Goal: Transaction & Acquisition: Purchase product/service

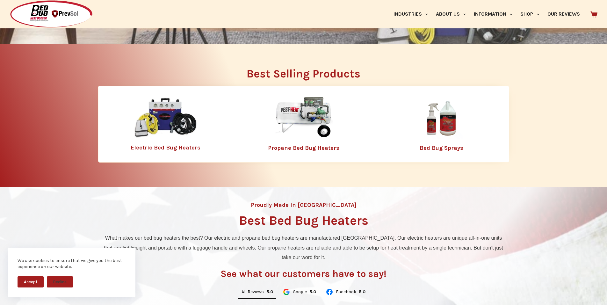
scroll to position [223, 0]
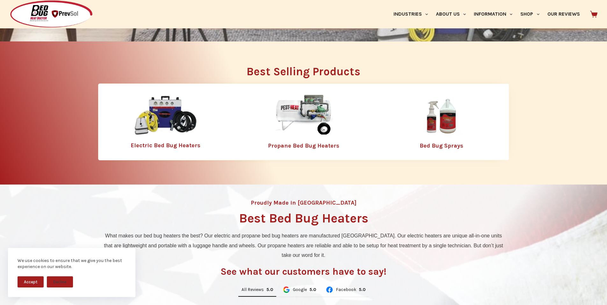
click at [170, 112] on img at bounding box center [166, 115] width 64 height 41
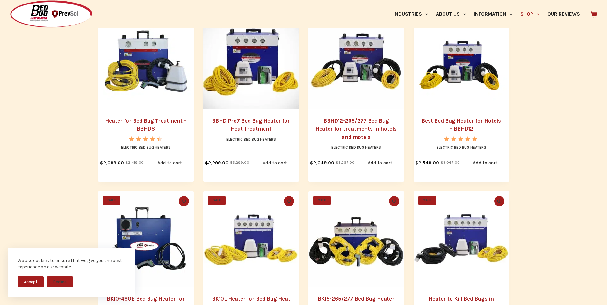
scroll to position [159, 0]
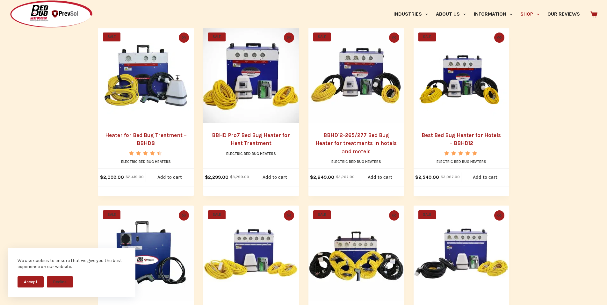
click at [149, 107] on img "Heater for Bed Bug Treatment - BBHD8" at bounding box center [146, 76] width 96 height 96
